Goal: Information Seeking & Learning: Learn about a topic

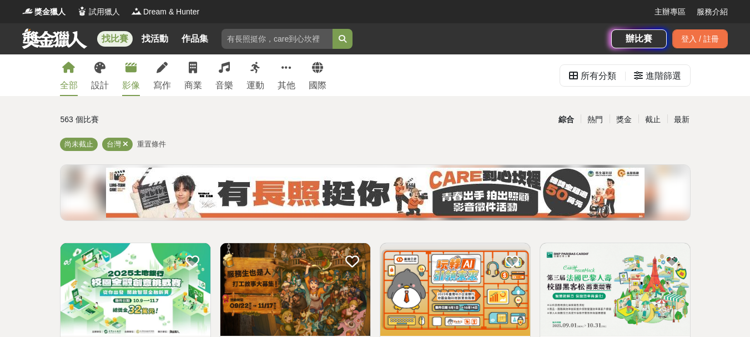
click at [136, 70] on icon at bounding box center [131, 67] width 11 height 11
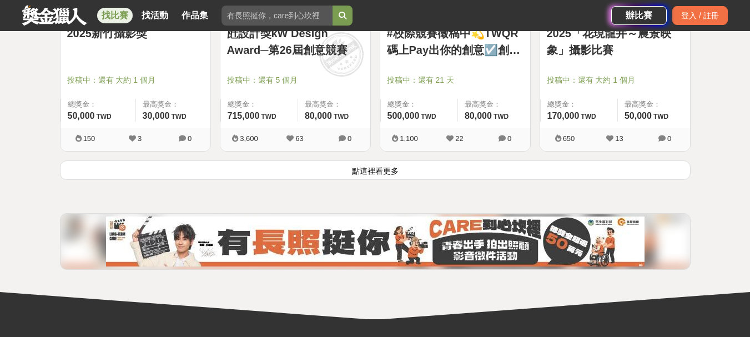
scroll to position [1498, 0]
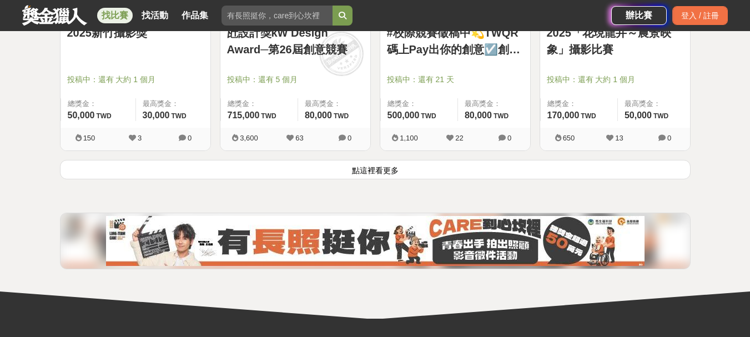
click at [382, 176] on button "點這裡看更多" at bounding box center [375, 169] width 631 height 19
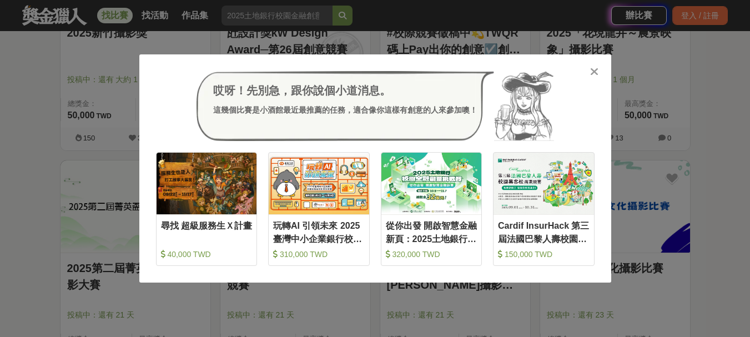
click at [598, 69] on icon at bounding box center [594, 71] width 8 height 11
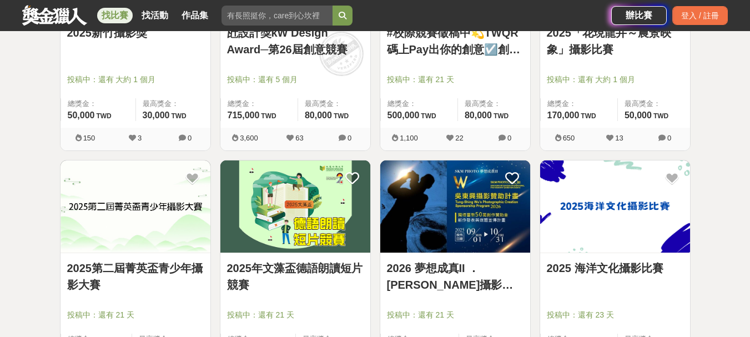
click at [625, 201] on img at bounding box center [615, 207] width 150 height 93
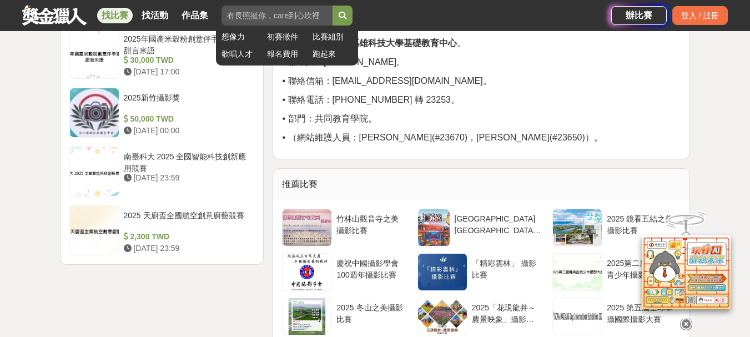
scroll to position [1492, 0]
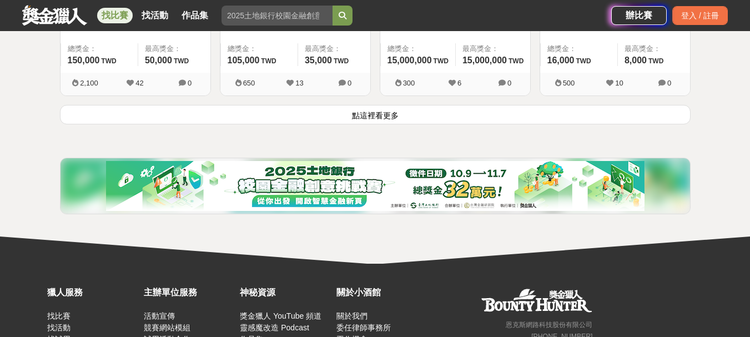
scroll to position [4385, 0]
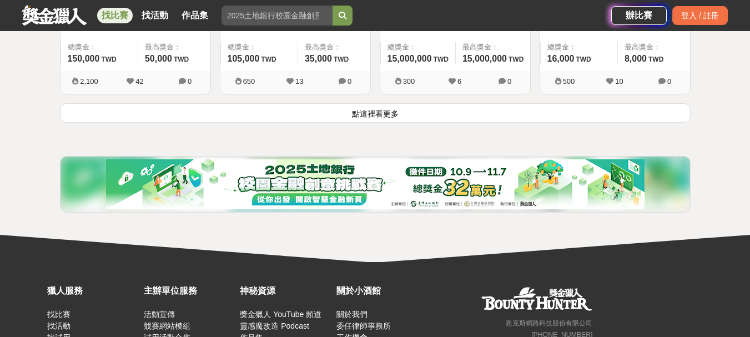
click at [407, 113] on button "點這裡看更多" at bounding box center [375, 112] width 631 height 19
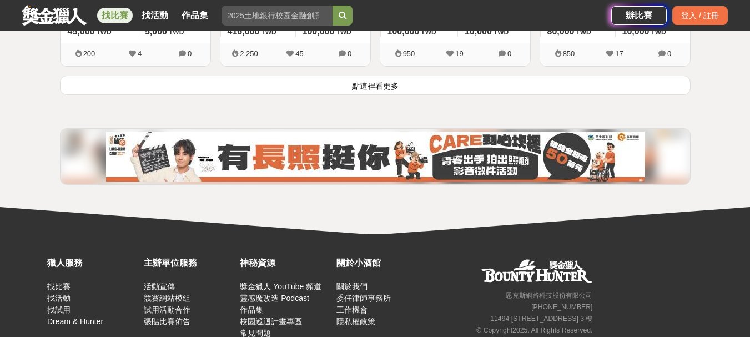
scroll to position [5829, 0]
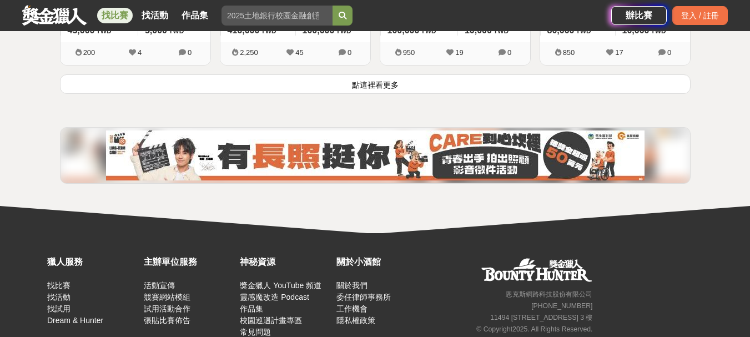
click at [399, 88] on button "點這裡看更多" at bounding box center [375, 83] width 631 height 19
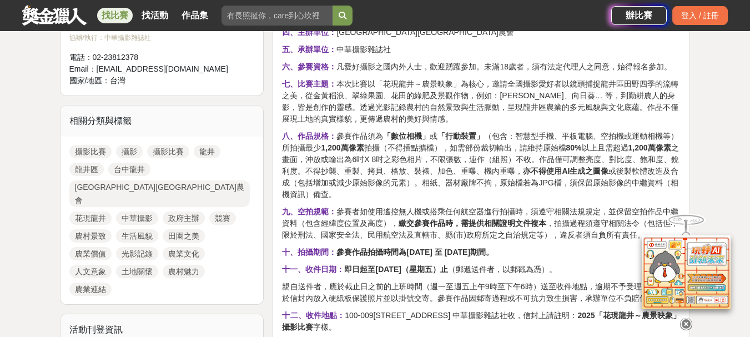
scroll to position [444, 0]
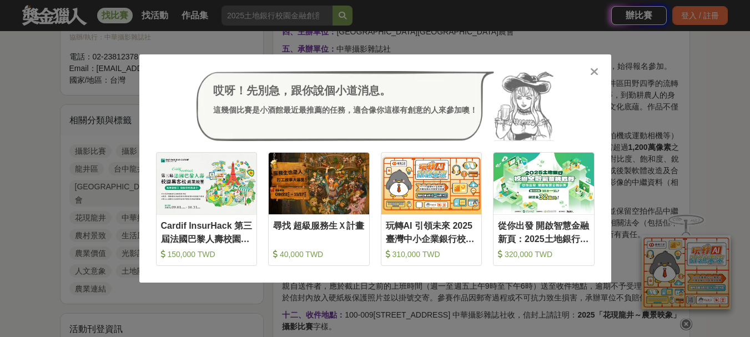
click at [44, 132] on div "哎呀！先別急，跟你說個小道消息。 這幾個比賽是小酒館最近最推薦的任務，適合像你這樣有創意的人來參加噢！ 收藏 Cardif InsurHack 第三屆法國巴黎…" at bounding box center [375, 168] width 750 height 337
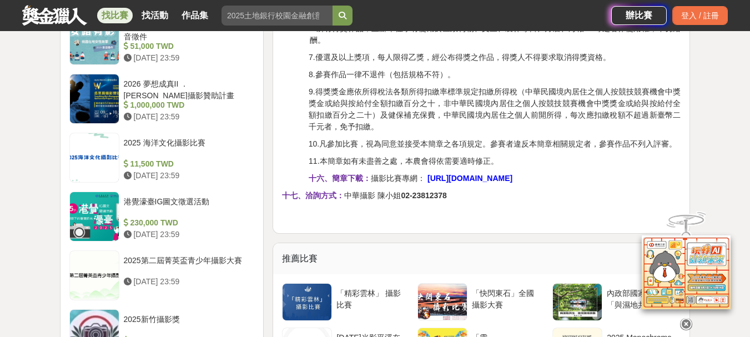
scroll to position [1165, 0]
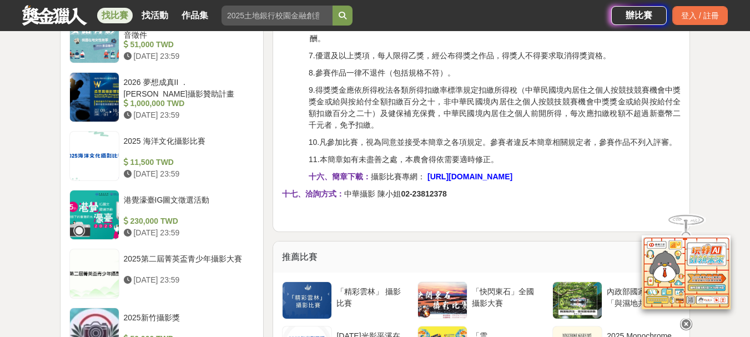
click at [462, 178] on strong "https://www.chphoto.com.tw/ljpc.htm" at bounding box center [470, 176] width 85 height 9
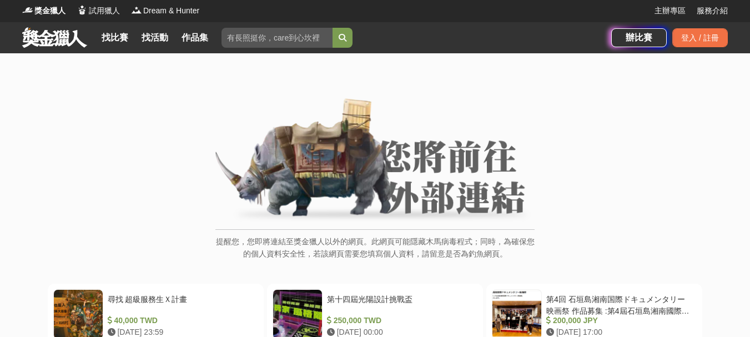
scroll to position [1, 0]
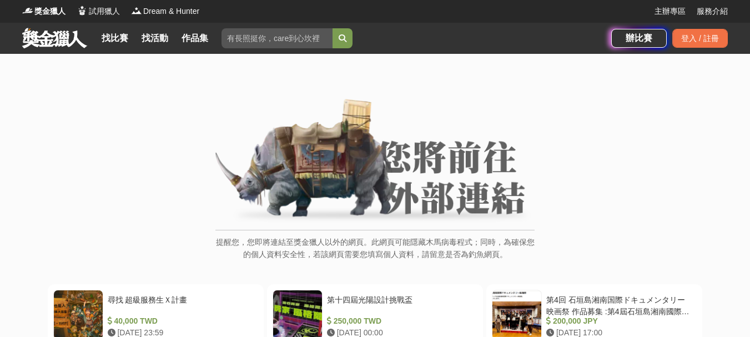
click at [449, 182] on img at bounding box center [375, 162] width 319 height 126
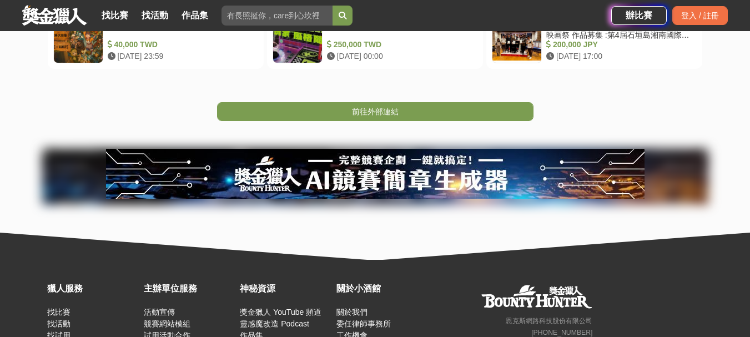
scroll to position [278, 0]
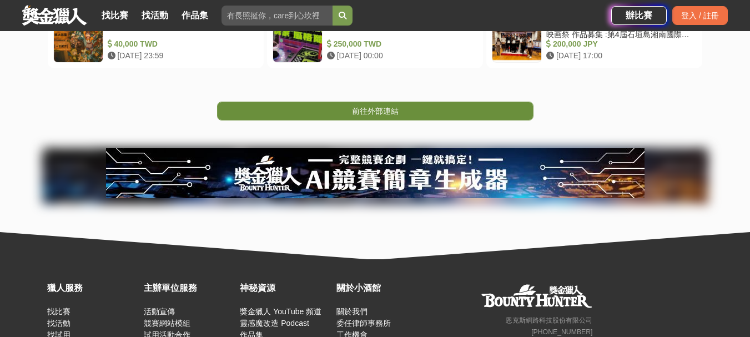
click at [462, 102] on link "前往外部連結" at bounding box center [375, 111] width 317 height 19
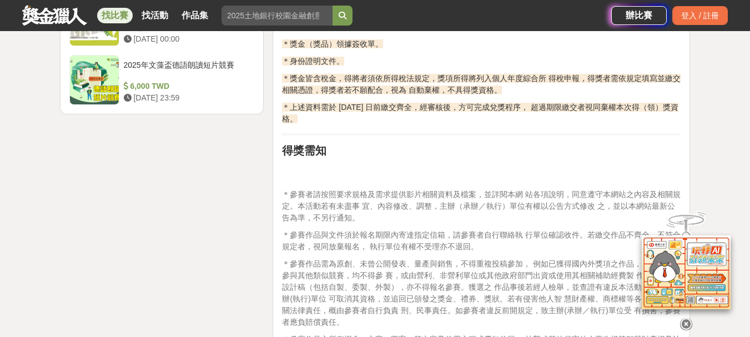
scroll to position [1554, 0]
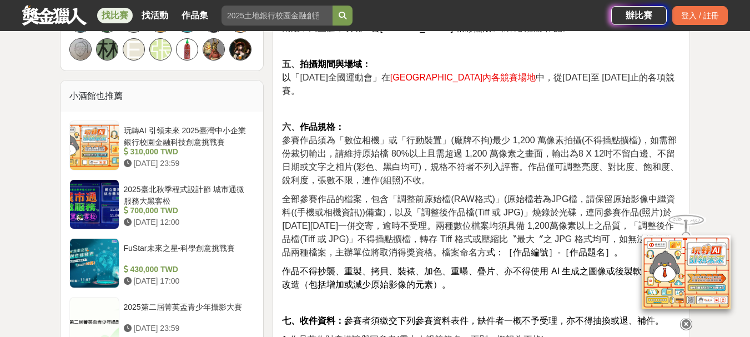
scroll to position [832, 0]
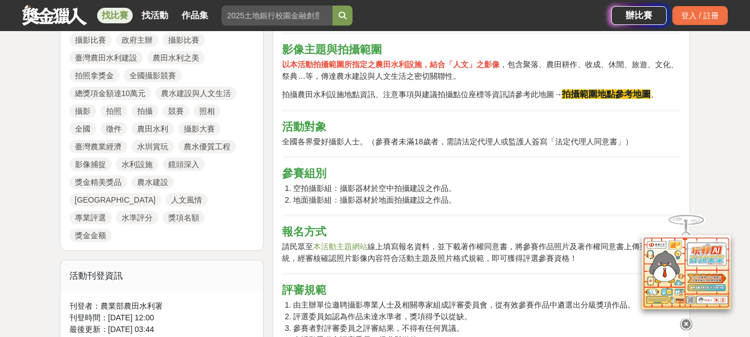
scroll to position [555, 0]
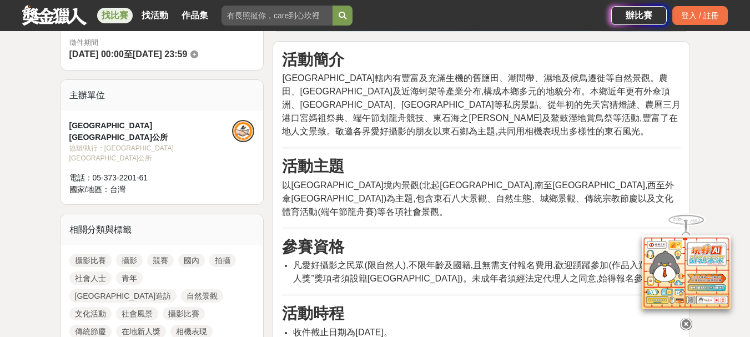
scroll to position [333, 0]
